Goal: Information Seeking & Learning: Learn about a topic

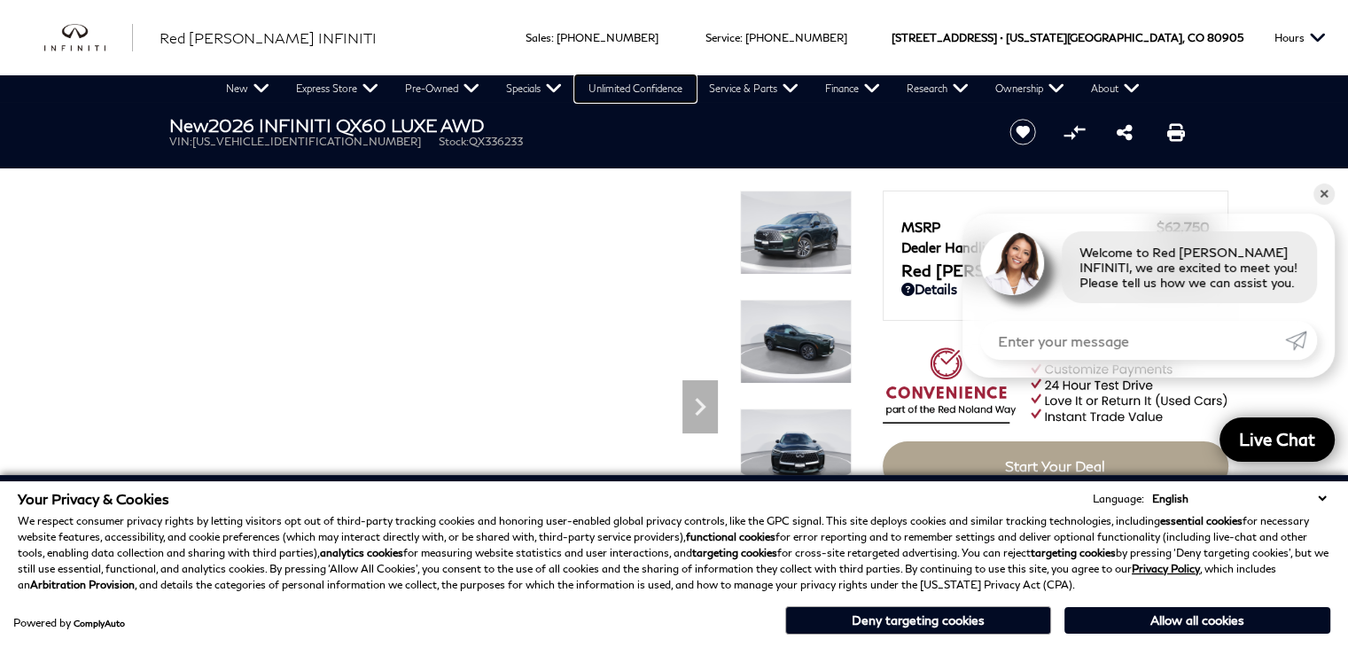
click at [587, 100] on link "Unlimited Confidence" at bounding box center [635, 88] width 120 height 27
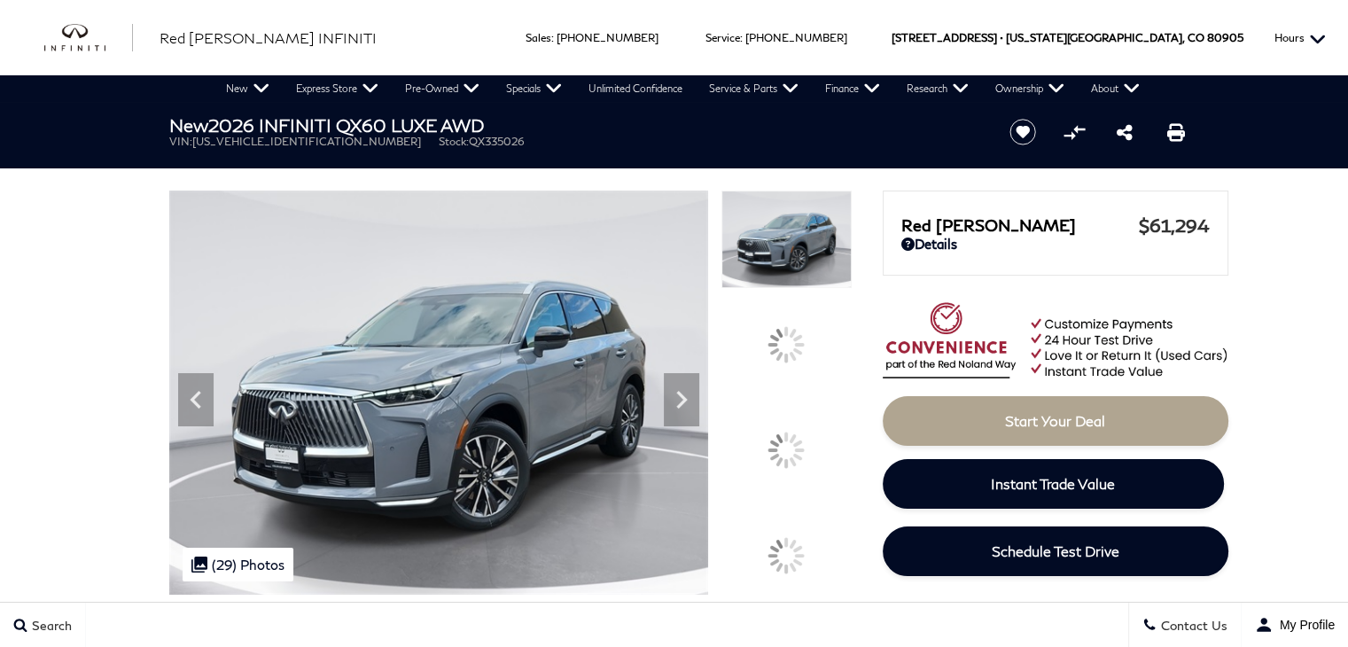
click at [1322, 22] on button "Hours" at bounding box center [1299, 37] width 69 height 75
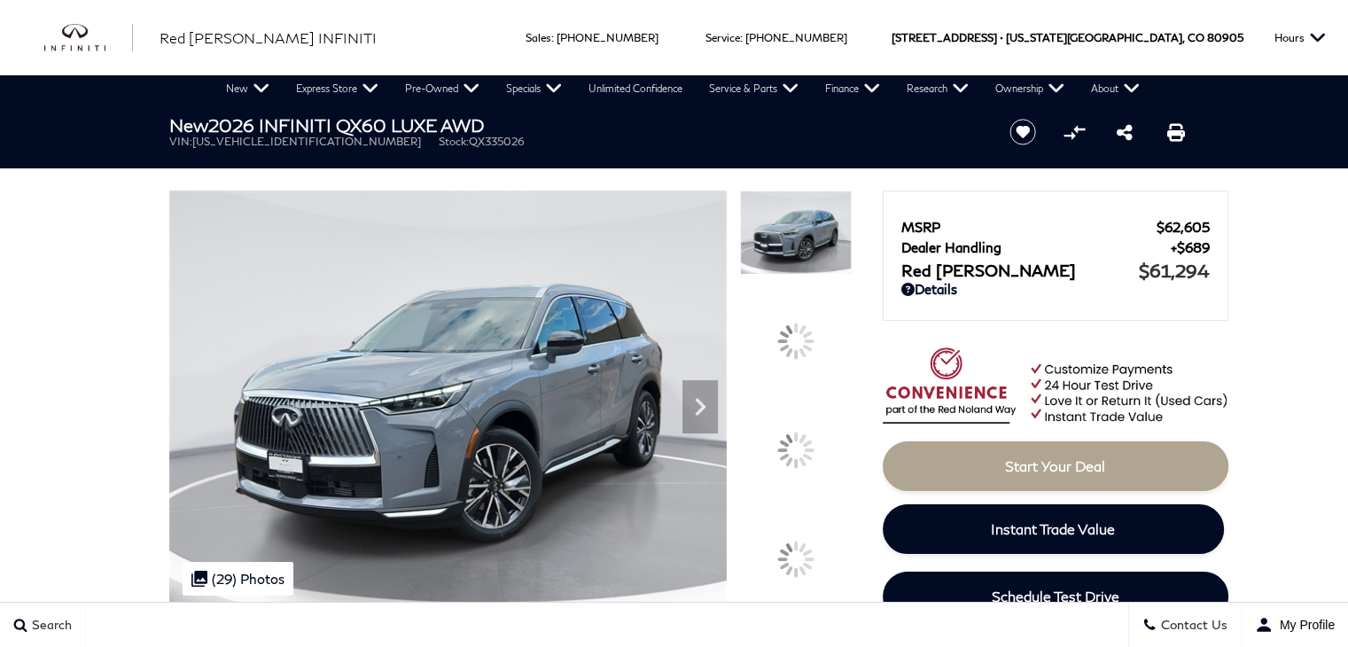
click at [480, 155] on div "New 2026 INFINITI QX60 LUXE AWD VIN: 5N1AL1FS2TC335026 Stock: QX335026" at bounding box center [568, 131] width 851 height 59
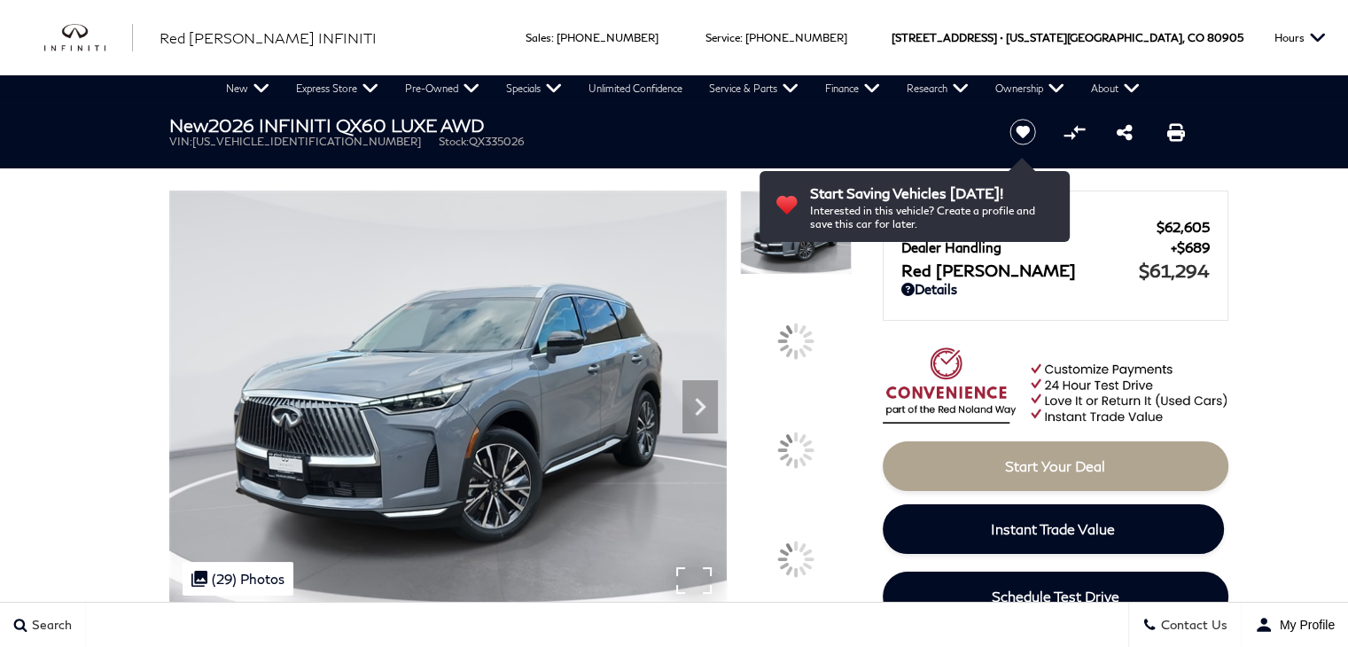
click at [456, 393] on img at bounding box center [447, 399] width 557 height 418
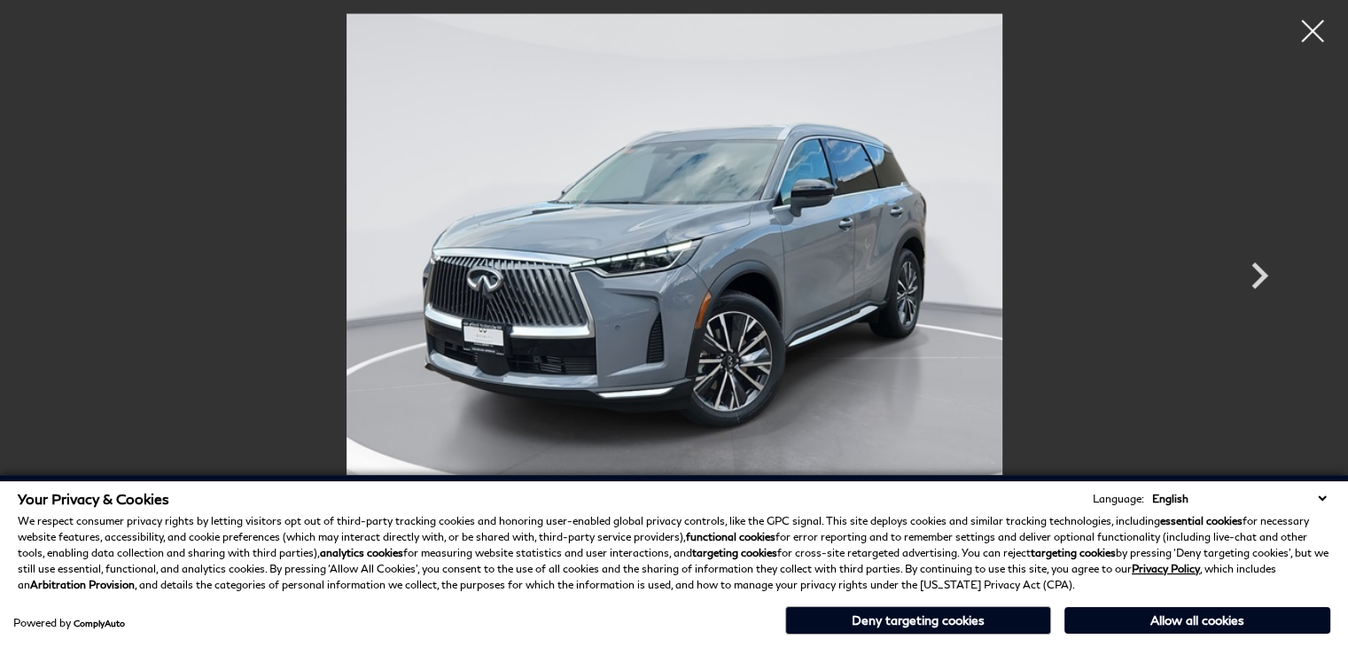
click at [463, 563] on p "We respect consumer privacy rights by letting visitors opt out of third-party t…" at bounding box center [674, 553] width 1312 height 80
click at [655, 128] on img at bounding box center [673, 259] width 1063 height 492
click at [633, 361] on img at bounding box center [674, 259] width 1063 height 492
click at [650, 507] on div "Your Privacy & Cookies Language: English Spanish / Español English / [GEOGRAPHI…" at bounding box center [674, 541] width 1312 height 103
click at [666, 625] on div "Powered by ComplyAuto Allow all cookies Deny targeting cookies" at bounding box center [674, 618] width 1312 height 33
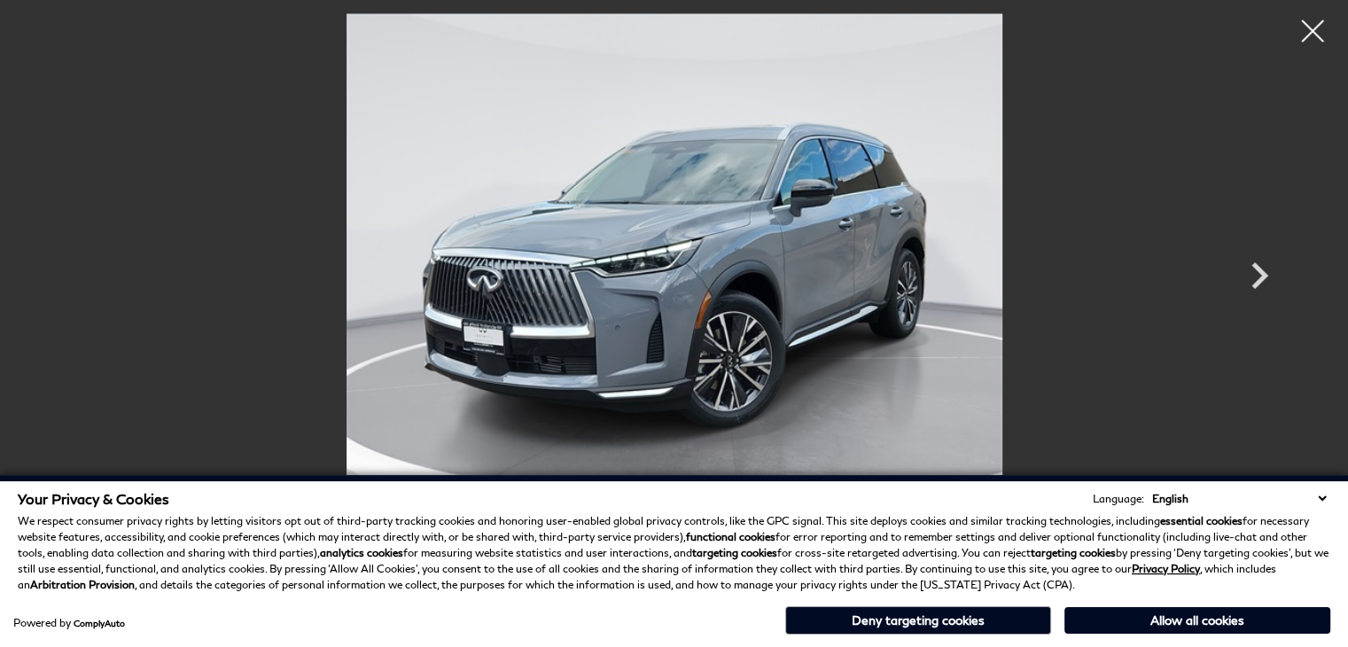
click at [1301, 478] on div "Your Privacy & Cookies Language: English Spanish / Español English / [GEOGRAPHI…" at bounding box center [674, 561] width 1348 height 172
click at [714, 181] on img at bounding box center [674, 259] width 1063 height 492
click at [613, 377] on img at bounding box center [674, 259] width 1063 height 492
click at [599, 602] on div "Powered by ComplyAuto Allow all cookies Deny targeting cookies" at bounding box center [674, 618] width 1312 height 33
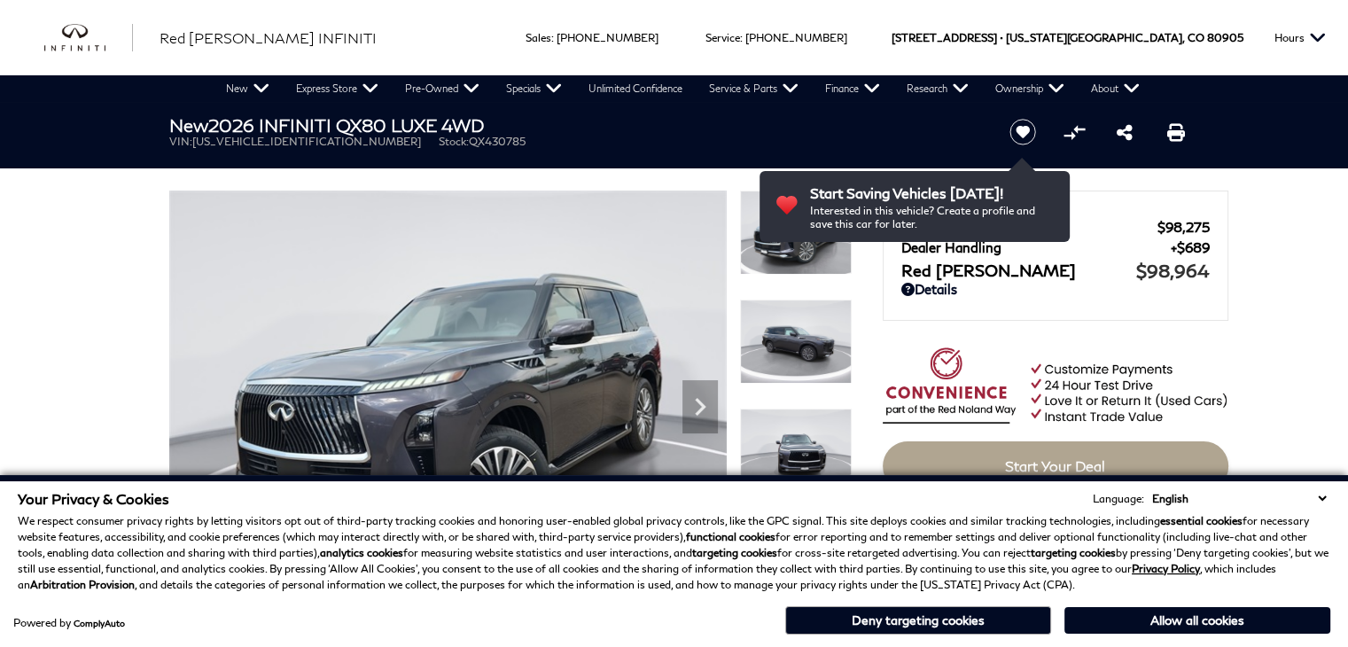
click at [618, 146] on ul "VIN: [US_VEHICLE_IDENTIFICATION_NUMBER] Stock: QX430785" at bounding box center [574, 141] width 811 height 13
click at [620, 390] on img at bounding box center [447, 399] width 557 height 418
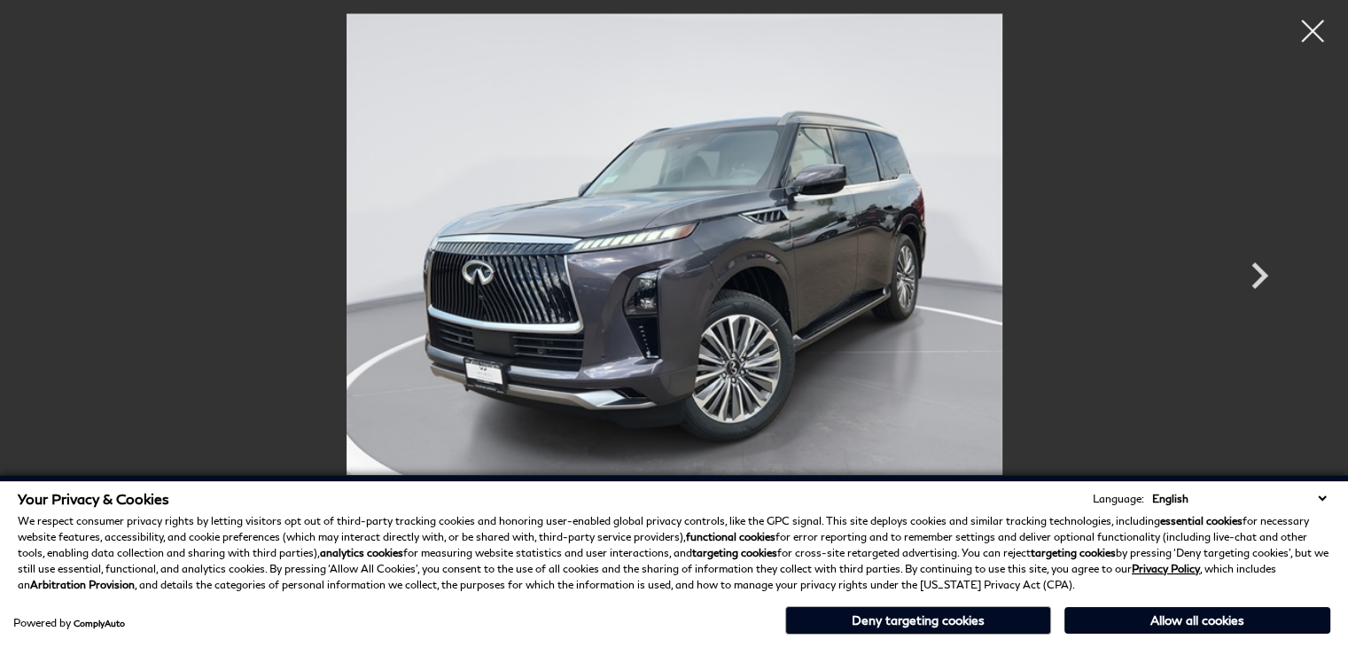
click at [651, 579] on p "We respect consumer privacy rights by letting visitors opt out of third-party t…" at bounding box center [674, 553] width 1312 height 80
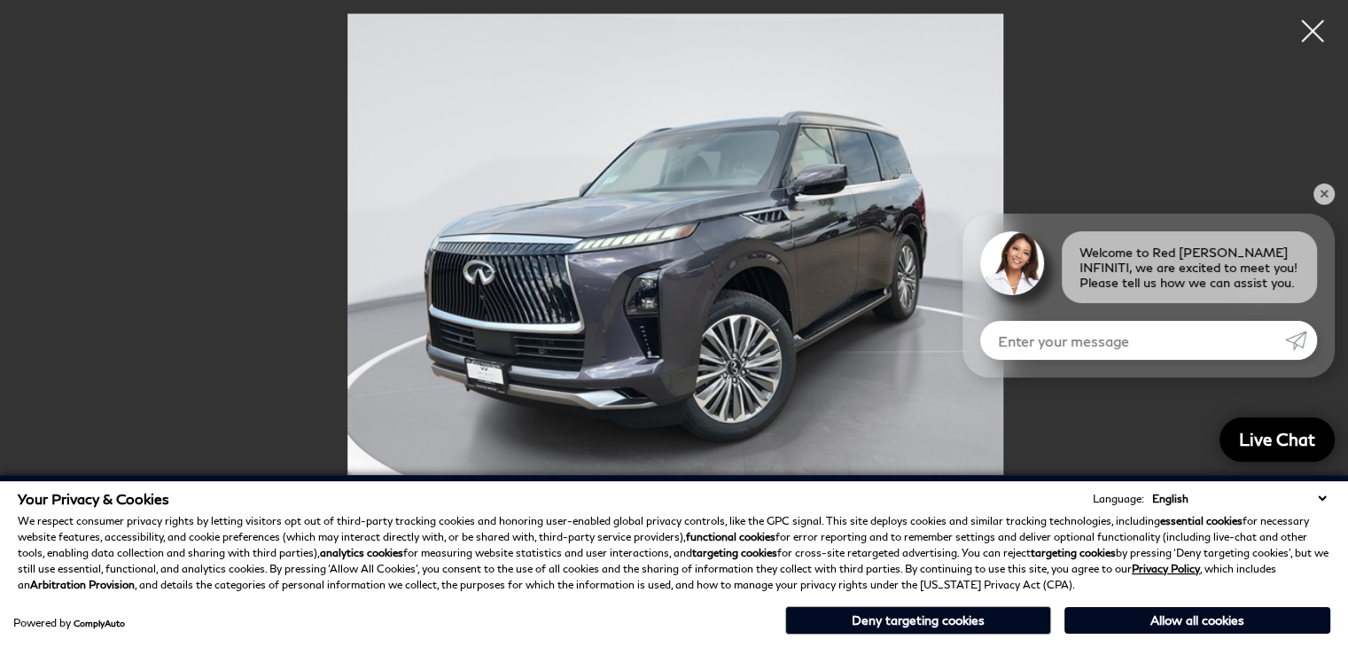
click at [647, 157] on img at bounding box center [675, 259] width 1063 height 492
click at [1008, 308] on div "Welcome to Red [PERSON_NAME] INFINITI, we are excited to meet you! Please tell …" at bounding box center [1148, 296] width 372 height 164
click at [1077, 587] on p "We respect consumer privacy rights by letting visitors opt out of third-party t…" at bounding box center [674, 553] width 1312 height 80
click at [1306, 475] on div "Your Privacy & Cookies Language: English Spanish / Español English / [GEOGRAPHI…" at bounding box center [674, 561] width 1348 height 172
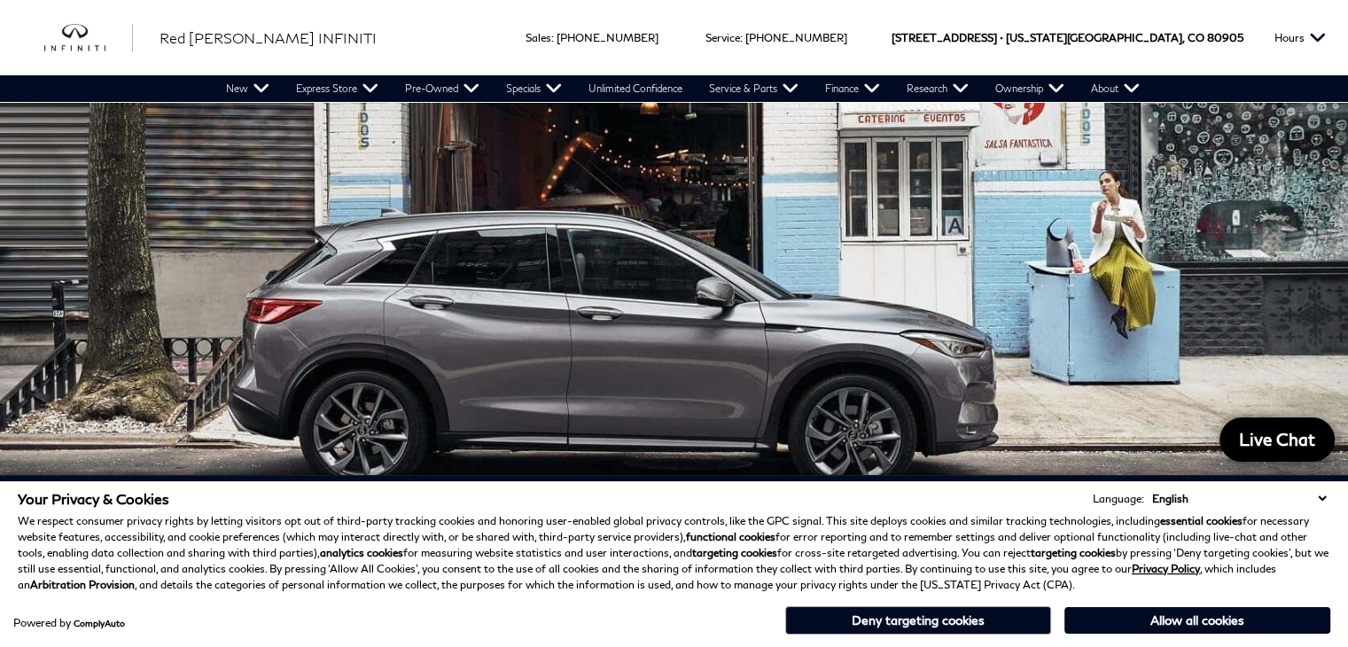
click at [308, 309] on div at bounding box center [674, 291] width 1348 height 378
click at [326, 481] on div "Your Privacy & Cookies Language: English Spanish / Español English / [GEOGRAPHI…" at bounding box center [674, 561] width 1348 height 172
click at [367, 617] on div "Powered by ComplyAuto Allow all cookies Deny targeting cookies" at bounding box center [674, 618] width 1312 height 33
click at [916, 215] on div at bounding box center [674, 291] width 1348 height 378
click at [921, 144] on div at bounding box center [674, 291] width 1348 height 378
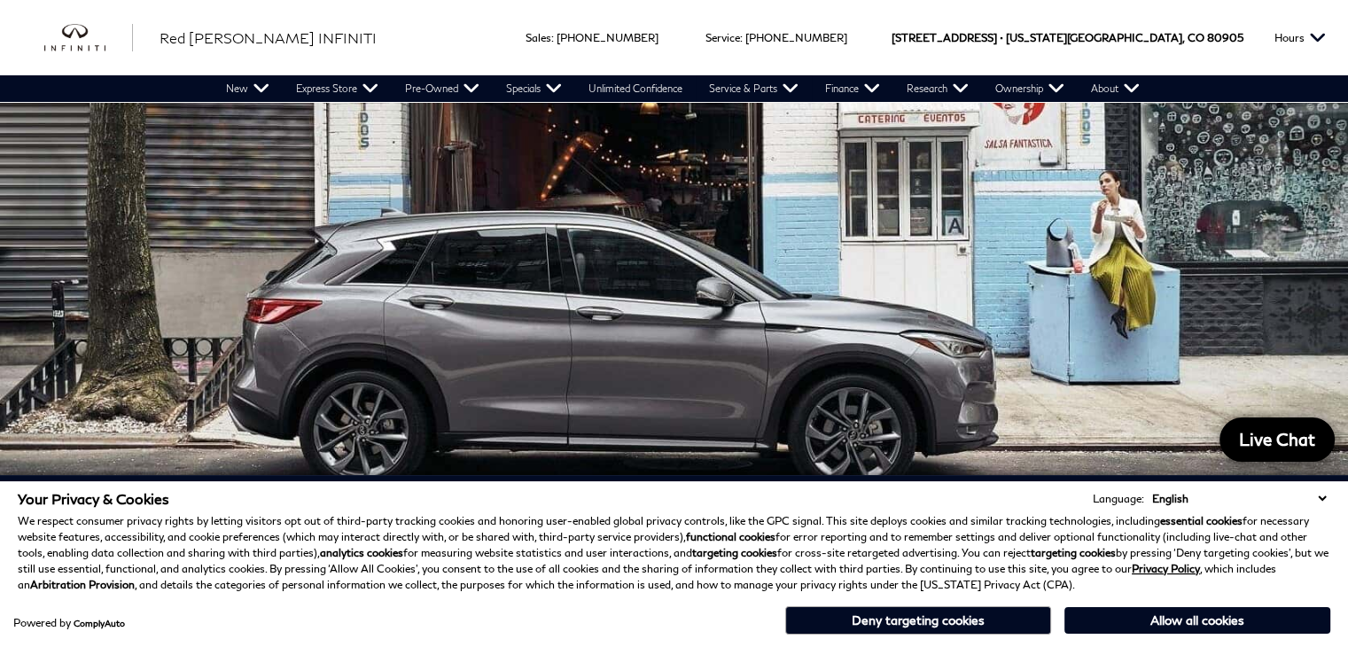
click at [911, 359] on div at bounding box center [674, 291] width 1348 height 378
click at [948, 626] on button "Deny targeting cookies" at bounding box center [918, 620] width 266 height 28
